Goal: Task Accomplishment & Management: Use online tool/utility

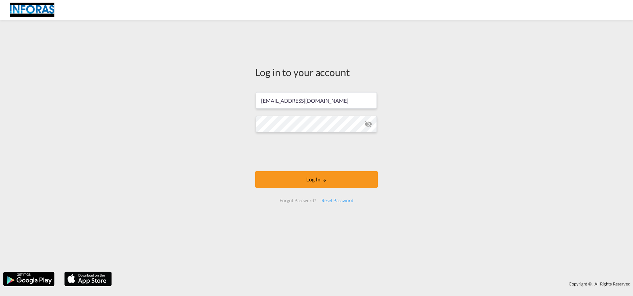
click at [303, 166] on form "[EMAIL_ADDRESS][DOMAIN_NAME] Log In Forgot Password? Reset Password" at bounding box center [316, 148] width 123 height 124
click at [306, 181] on button "Log In" at bounding box center [316, 179] width 123 height 16
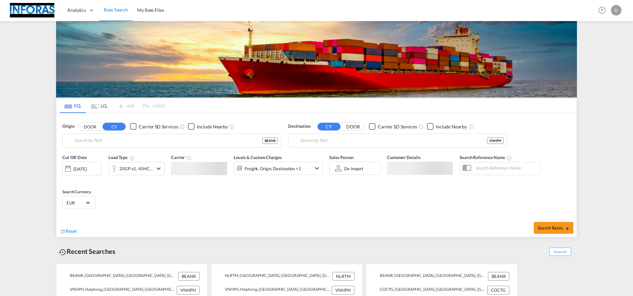
type input "[GEOGRAPHIC_DATA], BEANR"
type input "Haiphong, VNHPH"
click at [615, 11] on div "d" at bounding box center [615, 10] width 11 height 11
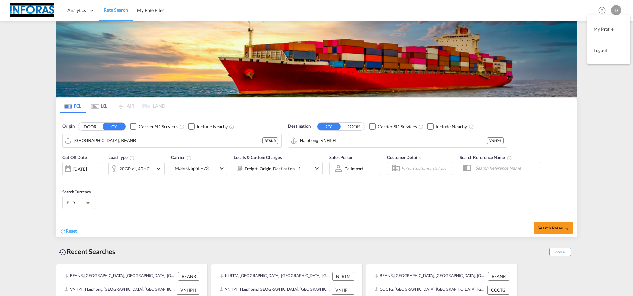
click at [601, 52] on button "Logout" at bounding box center [608, 50] width 43 height 13
